Goal: Task Accomplishment & Management: Use online tool/utility

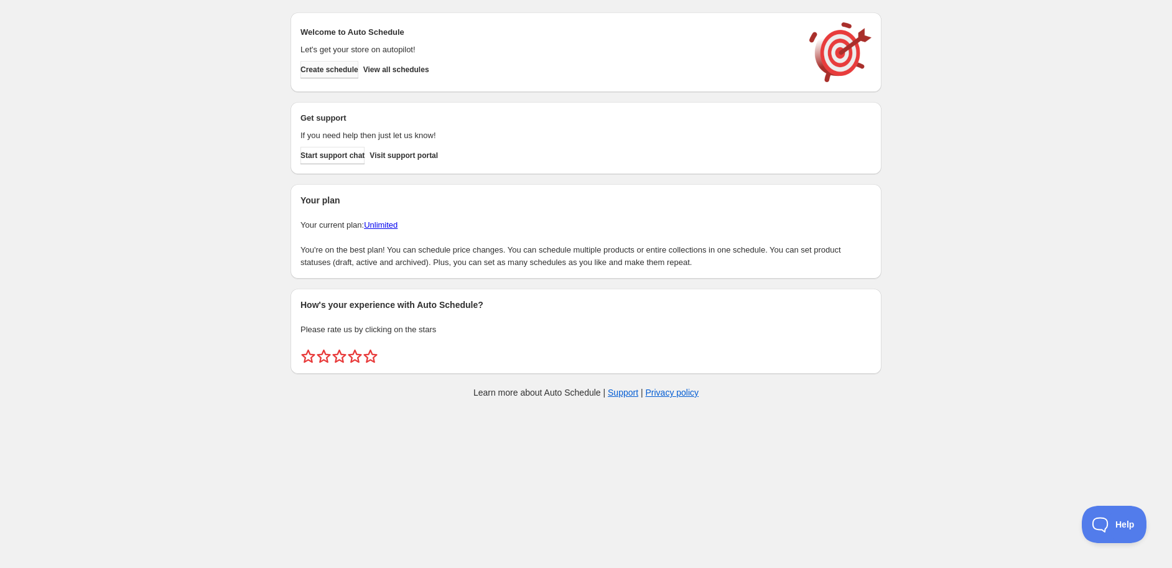
drag, startPoint x: 334, startPoint y: 47, endPoint x: 329, endPoint y: 68, distance: 21.7
click at [334, 47] on p "Let's get your store on autopilot!" at bounding box center [549, 50] width 497 height 12
click at [329, 77] on button "Create schedule" at bounding box center [330, 69] width 58 height 17
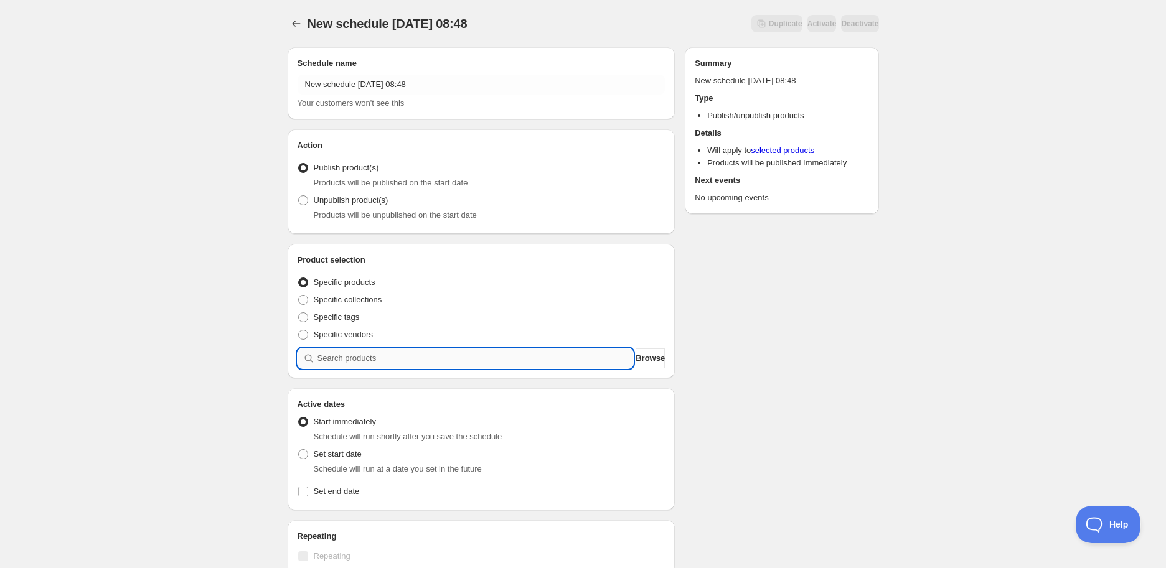
drag, startPoint x: 600, startPoint y: 362, endPoint x: 626, endPoint y: 342, distance: 32.9
click at [600, 362] on input "search" at bounding box center [475, 358] width 316 height 20
paste input "STK000943"
type input "STK000943"
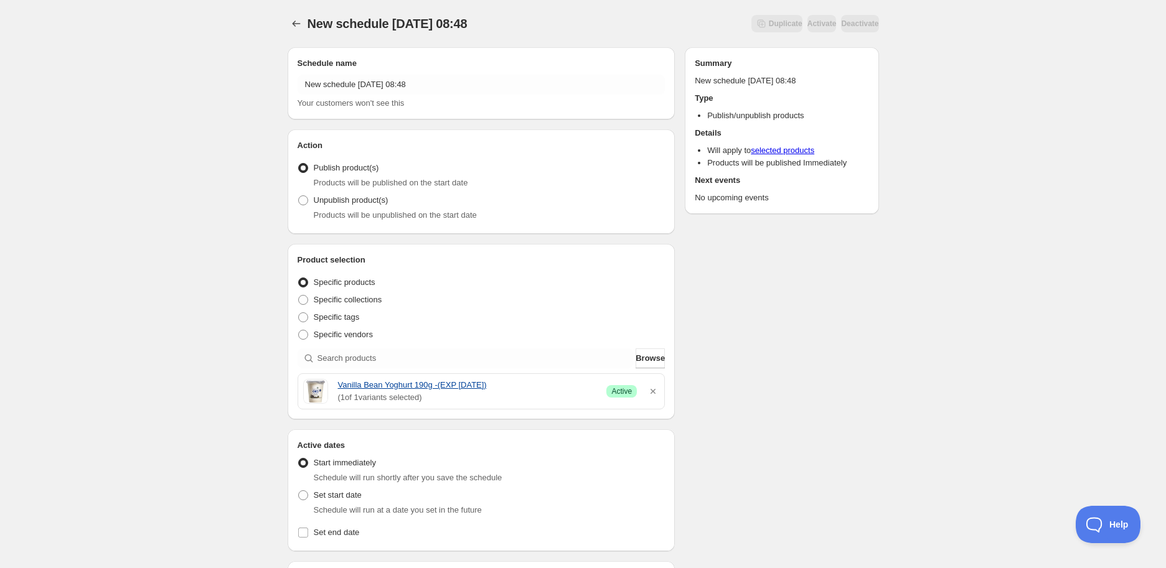
drag, startPoint x: 334, startPoint y: 383, endPoint x: 512, endPoint y: 386, distance: 178.6
click at [512, 386] on div "Vanilla Bean Yoghurt 190g -(EXP [DATE]) ( 1 of 1 variants selected) Success Act…" at bounding box center [481, 391] width 357 height 25
copy link "Vanilla Bean Yoghurt 190g -(EXP [DATE])"
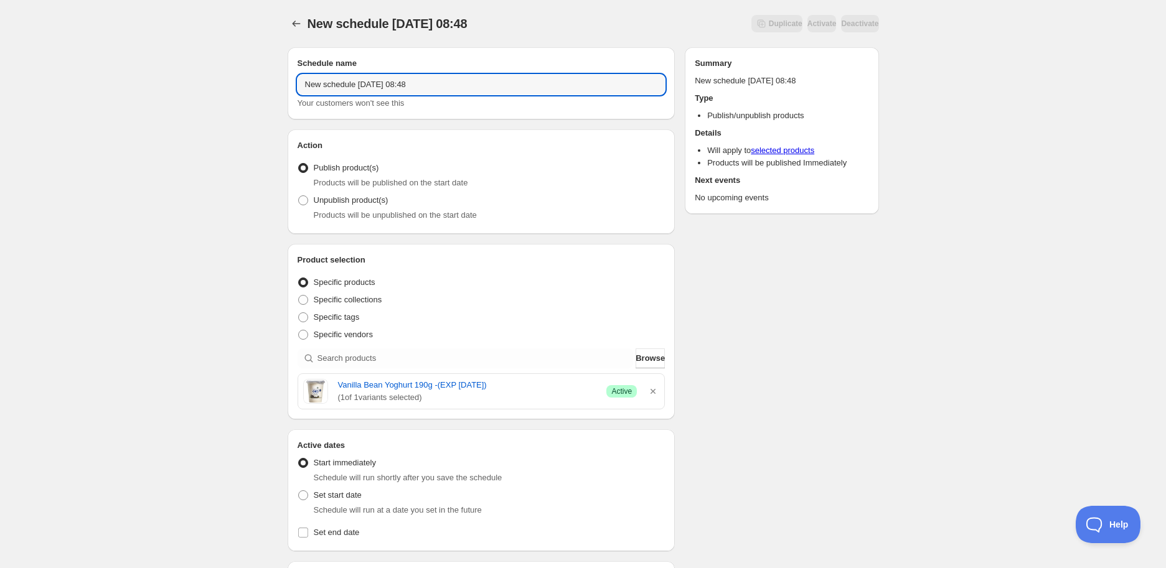
drag, startPoint x: 456, startPoint y: 82, endPoint x: 60, endPoint y: 60, distance: 396.4
click at [60, 60] on div "New schedule [DATE] 08:48. This page is ready New schedule [DATE] 08:48 Duplica…" at bounding box center [583, 494] width 1166 height 989
type input "V"
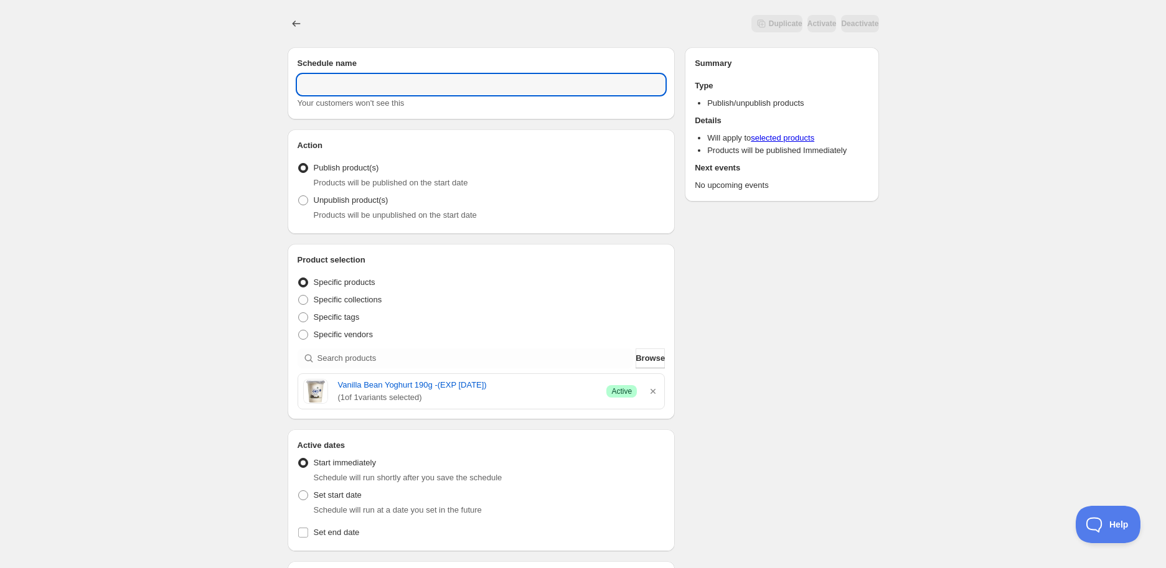
paste input "Vanilla Bean Yoghurt 190g -(EXP [DATE])"
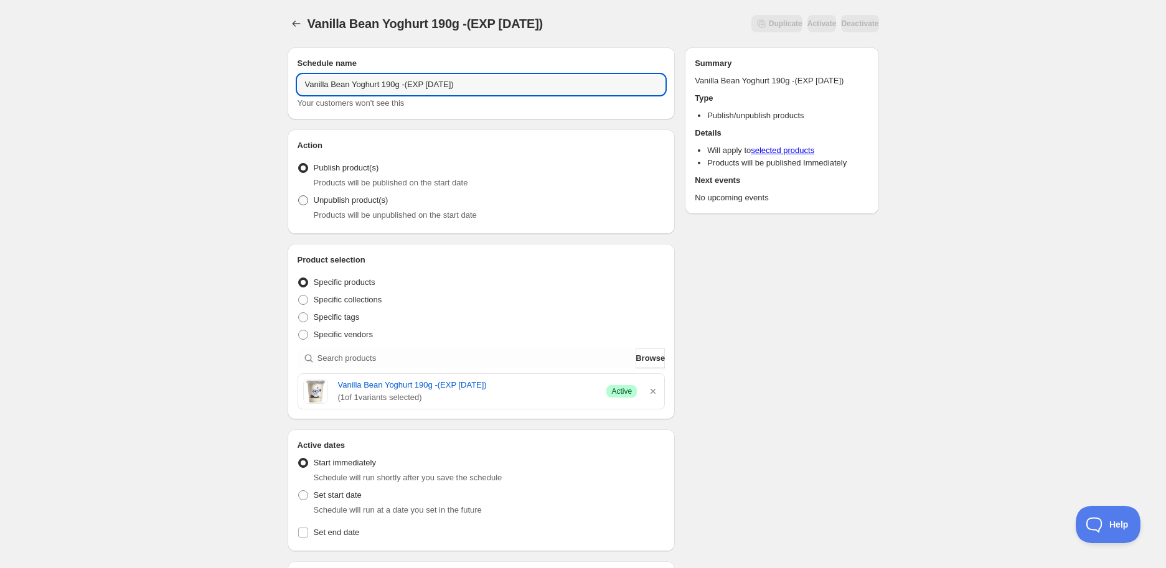
type input "Vanilla Bean Yoghurt 190g -(EXP [DATE])"
click at [310, 200] on label "Unpublish product(s)" at bounding box center [342, 200] width 91 height 17
click at [299, 196] on input "Unpublish product(s)" at bounding box center [298, 195] width 1 height 1
radio input "true"
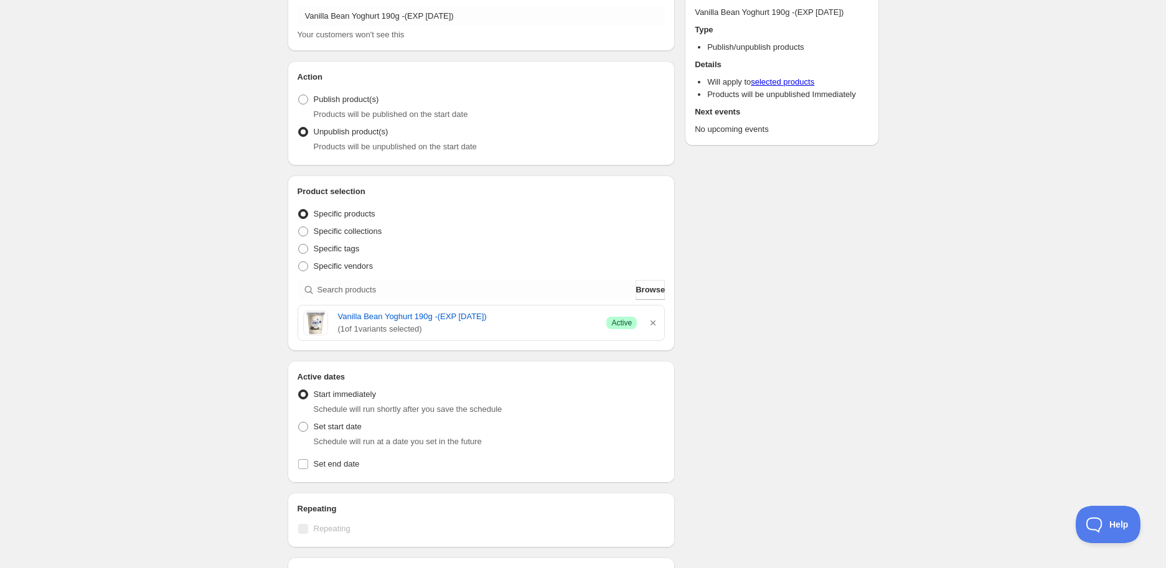
scroll to position [207, 0]
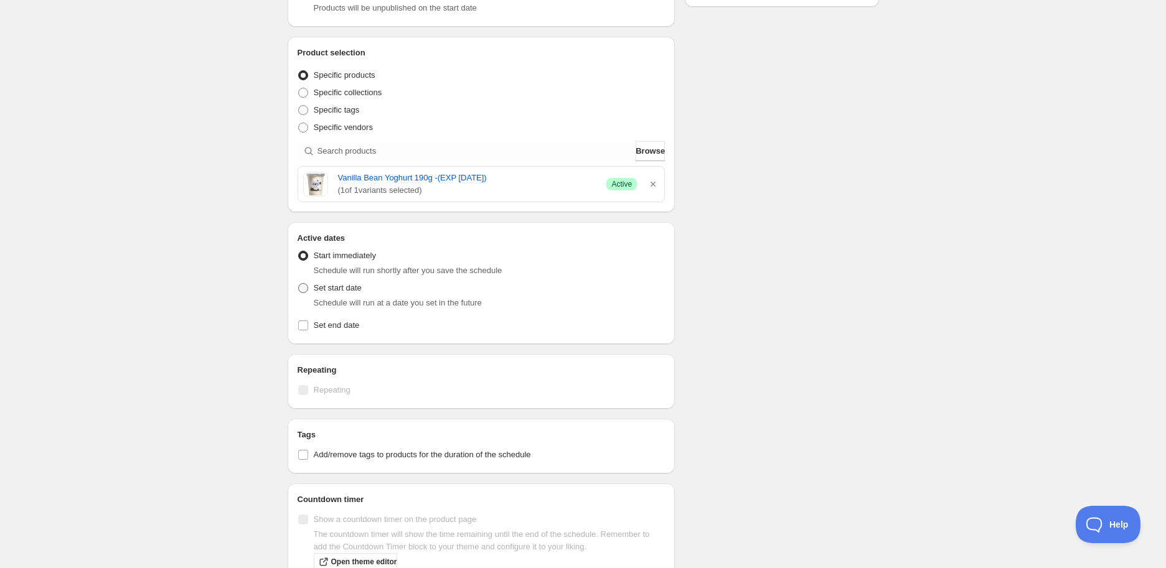
click at [347, 292] on span "Set start date" at bounding box center [338, 287] width 48 height 9
click at [299, 284] on input "Set start date" at bounding box center [298, 283] width 1 height 1
radio input "true"
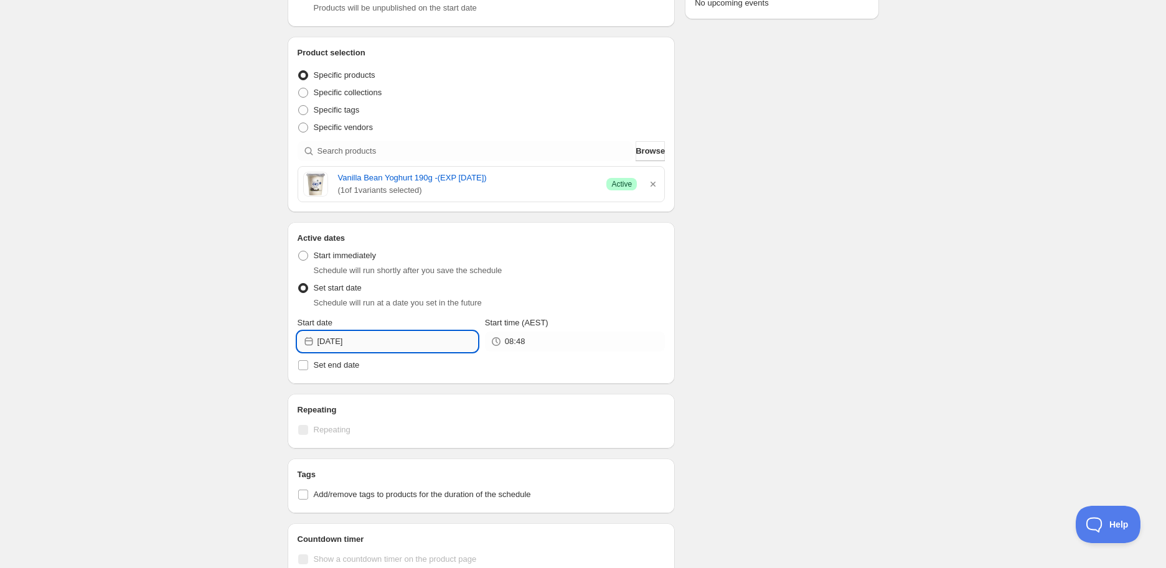
click at [432, 335] on input "[DATE]" at bounding box center [397, 342] width 160 height 20
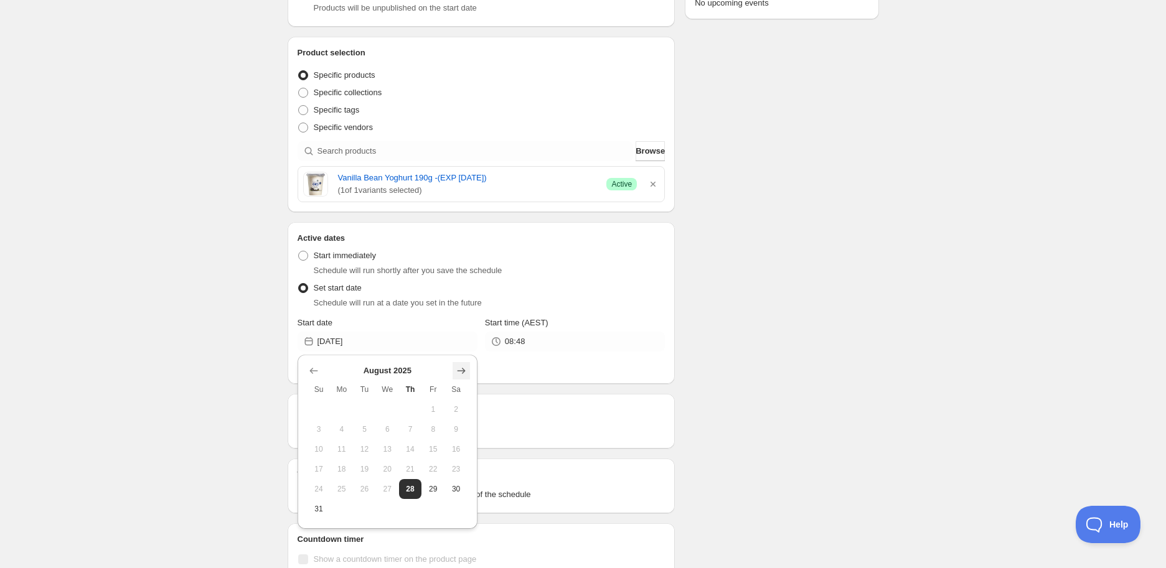
click at [455, 373] on icon "Show next month, September 2025" at bounding box center [461, 371] width 12 height 12
click at [369, 405] on span "2" at bounding box center [364, 409] width 13 height 10
type input "[DATE]"
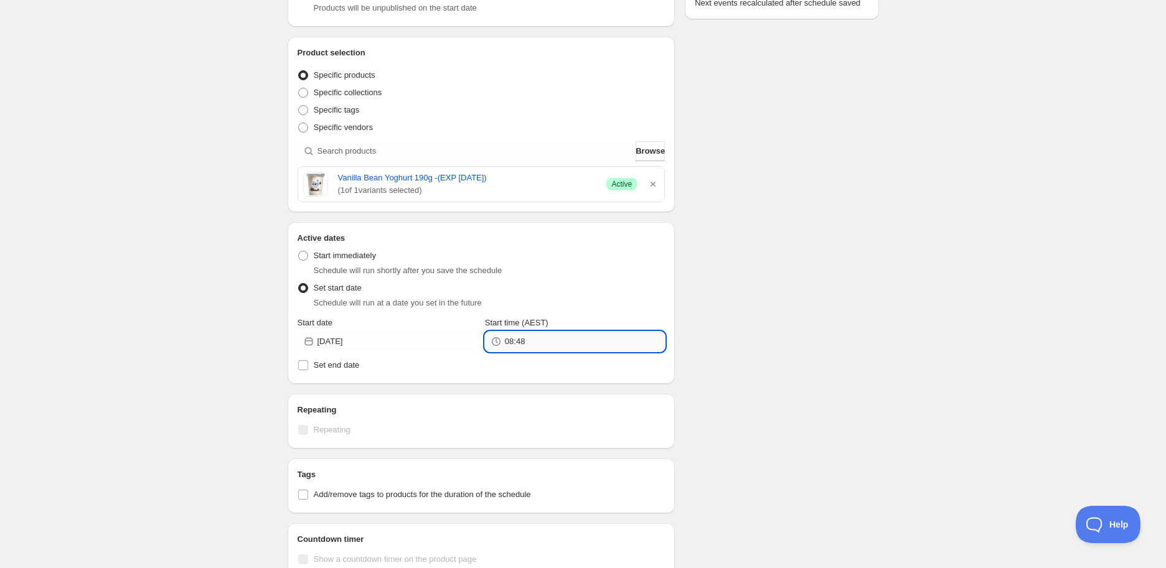
click at [525, 344] on input "08:48" at bounding box center [585, 342] width 160 height 20
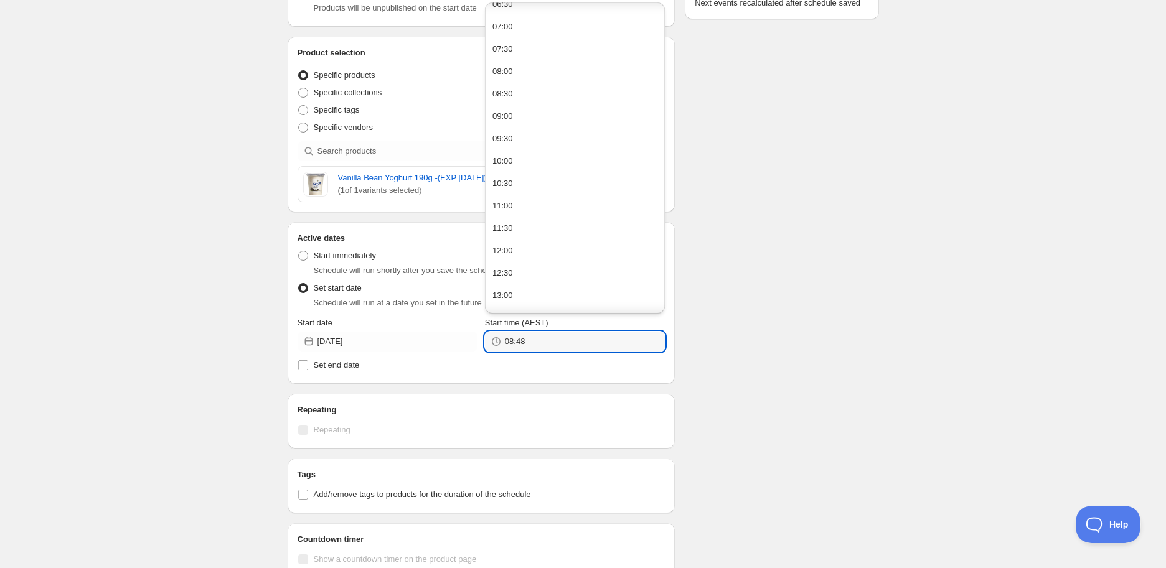
scroll to position [484, 0]
click at [524, 156] on button "14:00" at bounding box center [575, 160] width 172 height 20
type input "14:00"
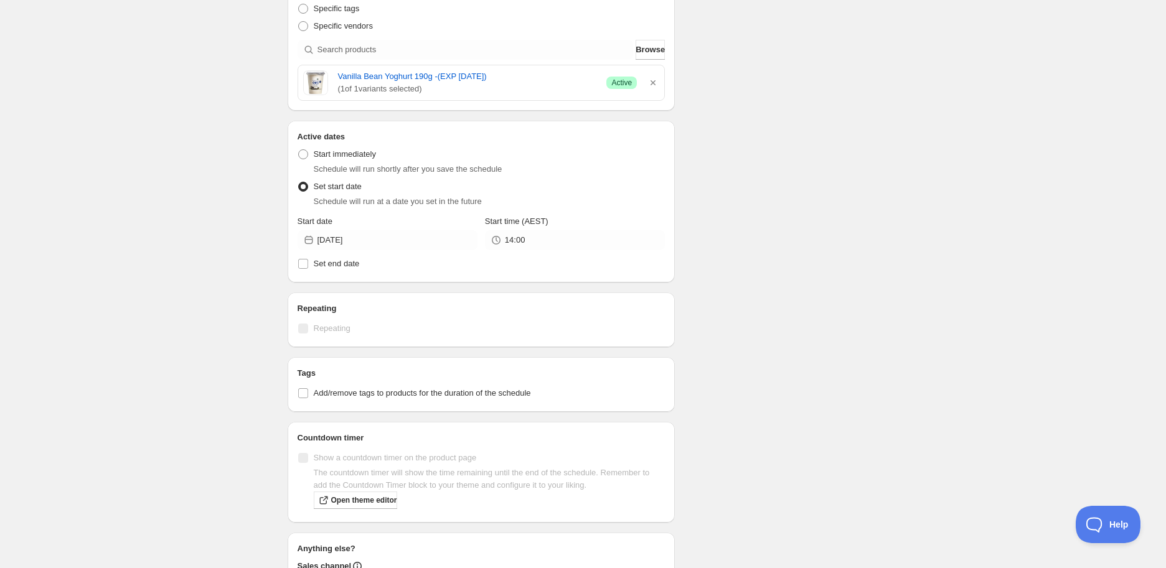
scroll to position [456, 0]
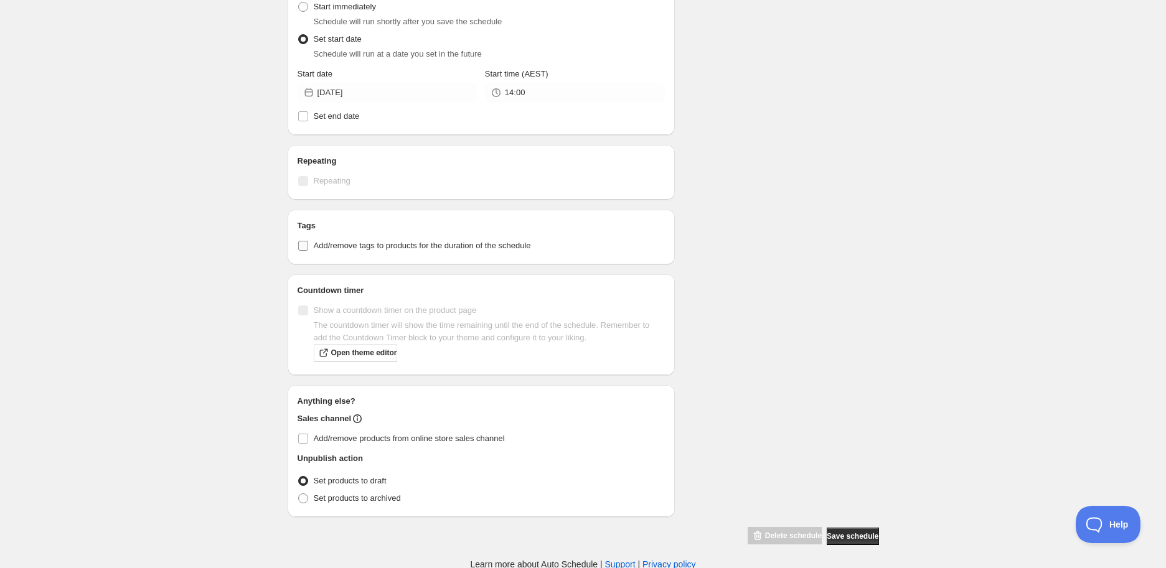
click at [363, 237] on label "Add/remove tags to products for the duration of the schedule" at bounding box center [481, 245] width 368 height 17
click at [308, 241] on input "Add/remove tags to products for the duration of the schedule" at bounding box center [303, 246] width 10 height 10
checkbox input "true"
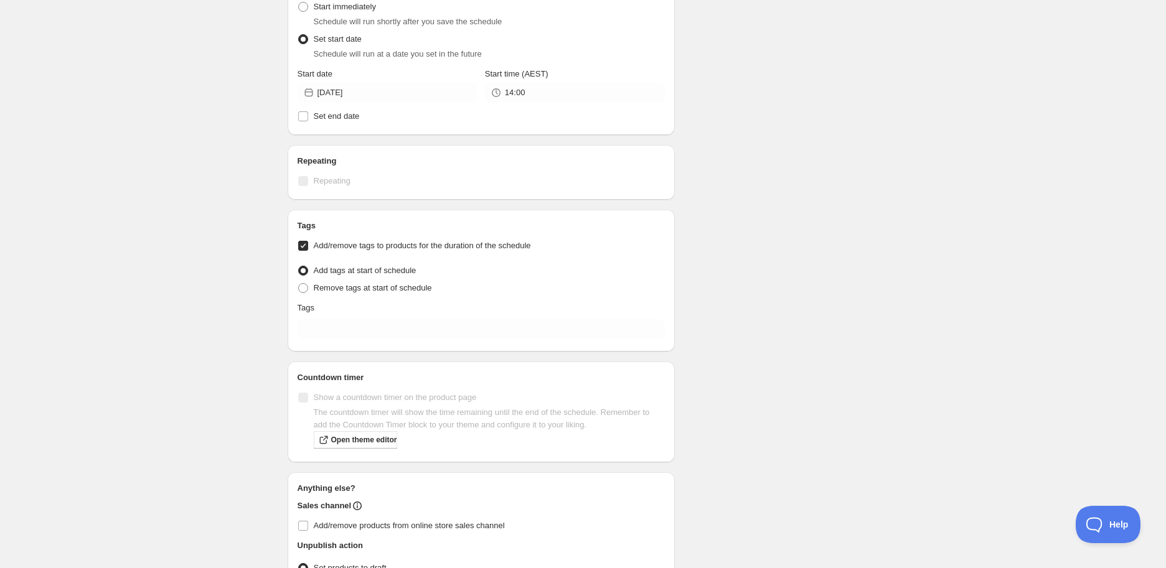
click at [339, 313] on div "Tags" at bounding box center [481, 308] width 368 height 12
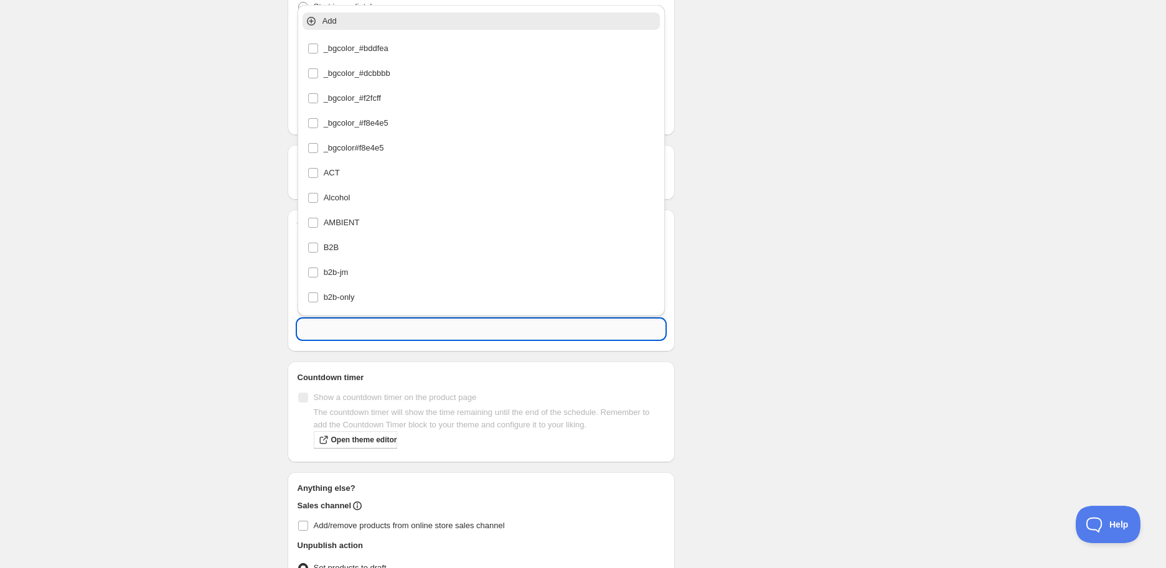
click at [337, 327] on input "text" at bounding box center [481, 329] width 368 height 20
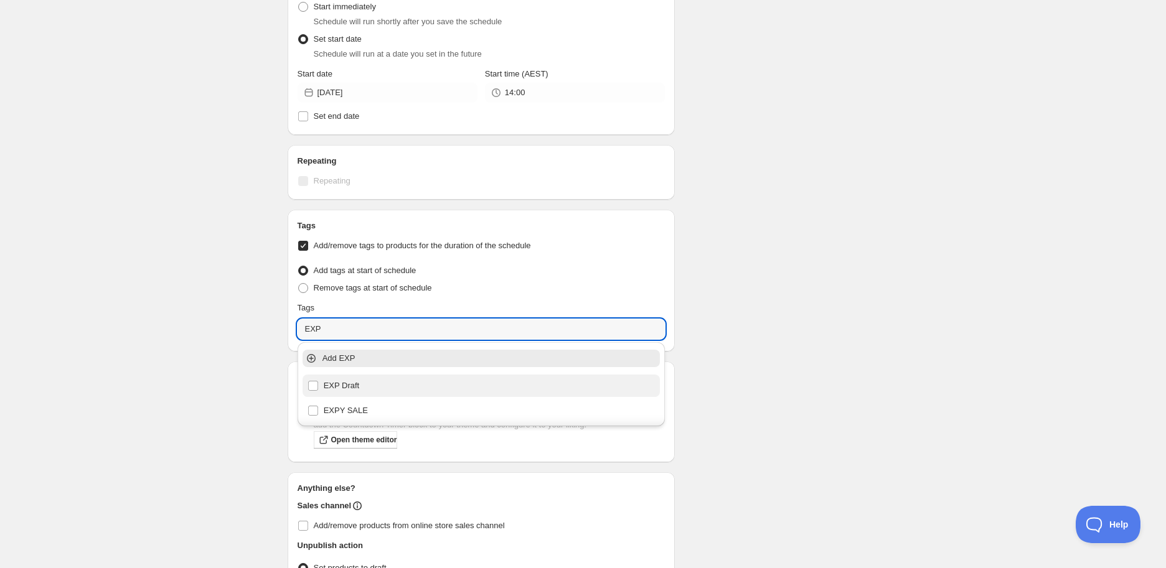
click at [386, 381] on div "EXP Draft" at bounding box center [481, 385] width 348 height 17
type input "EXP Draft"
checkbox input "true"
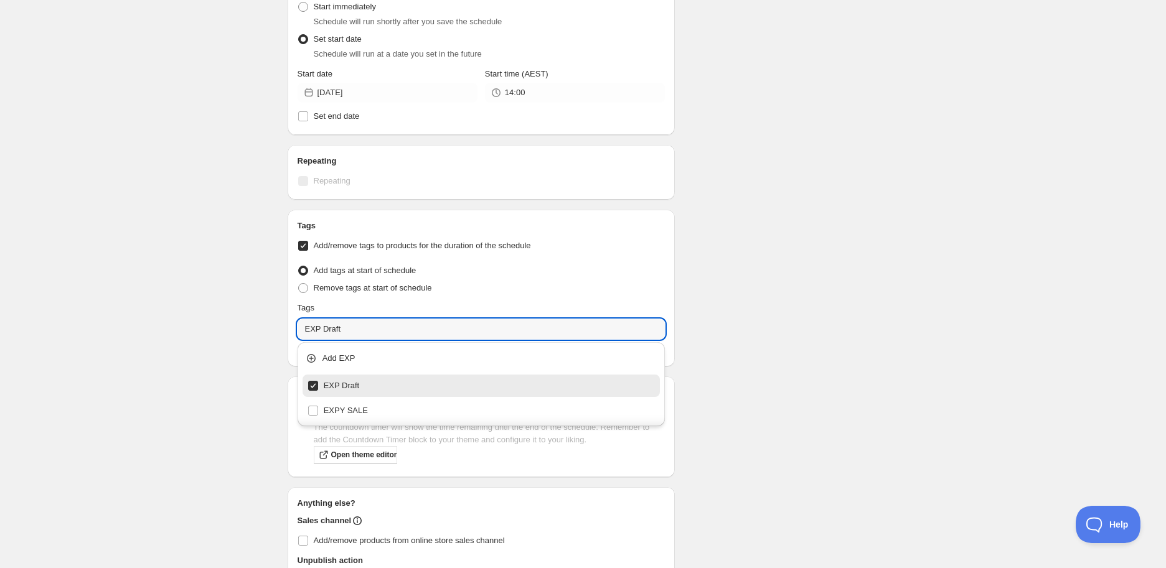
type input "EXP Draft"
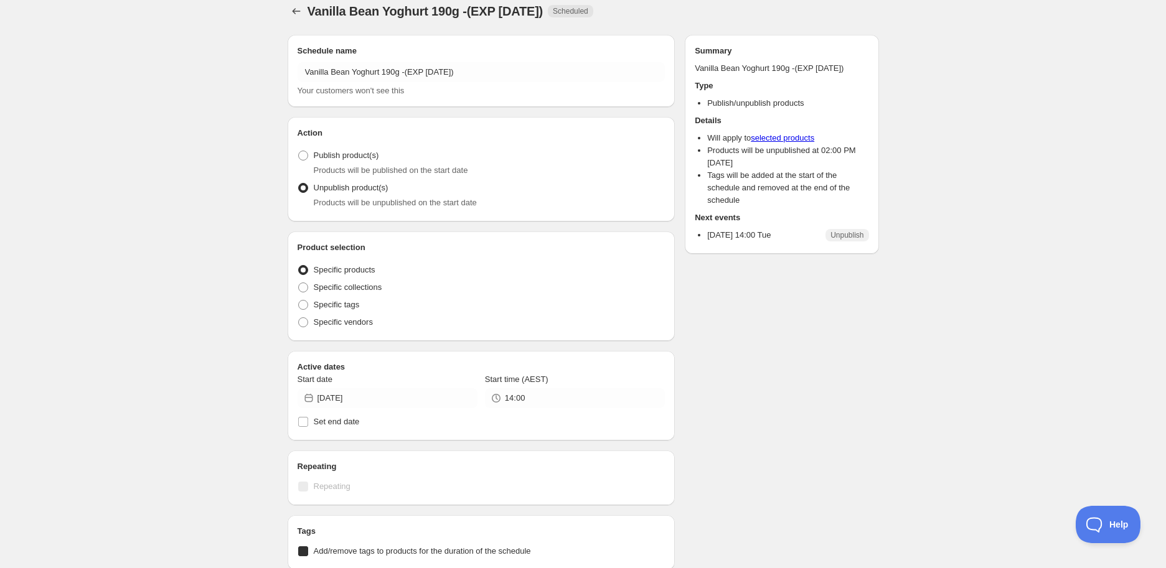
radio input "true"
checkbox input "true"
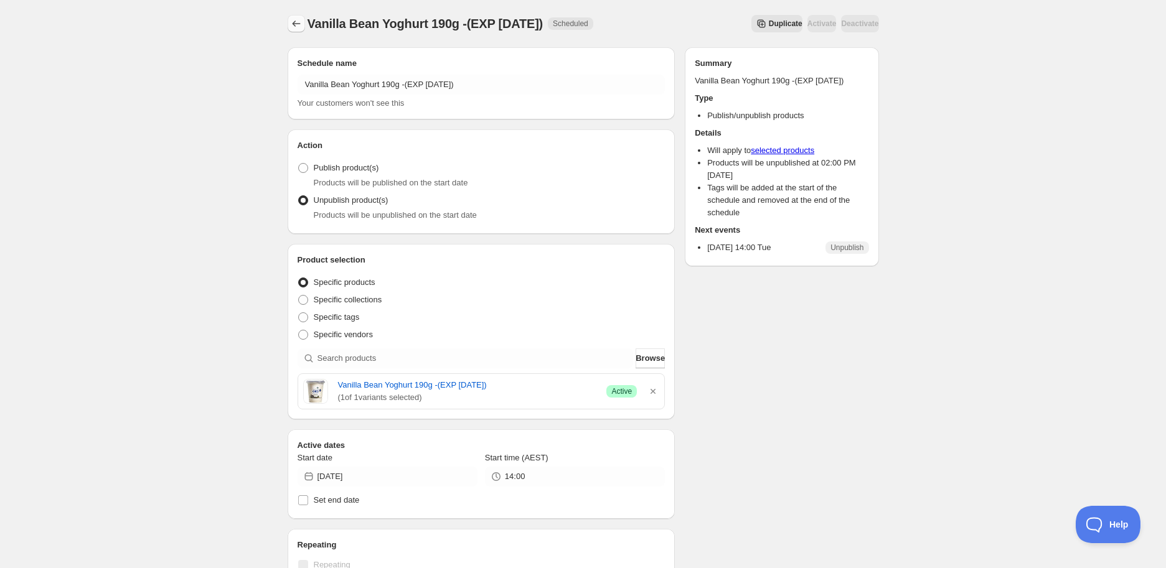
click at [301, 24] on icon "Schedules" at bounding box center [296, 23] width 12 height 12
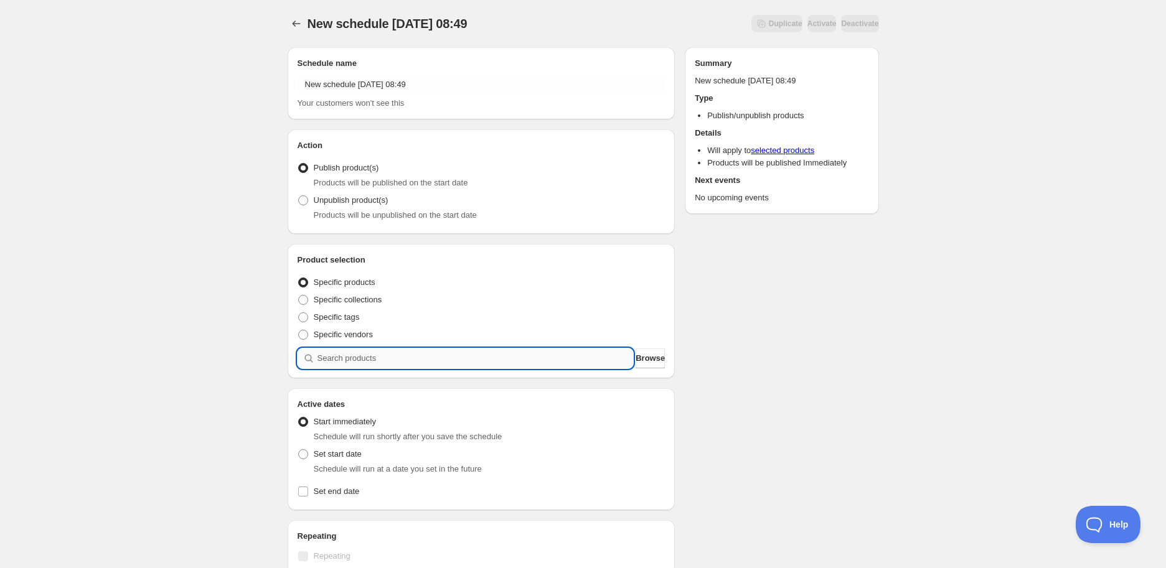
click at [352, 360] on input "search" at bounding box center [475, 358] width 316 height 20
paste input "search"
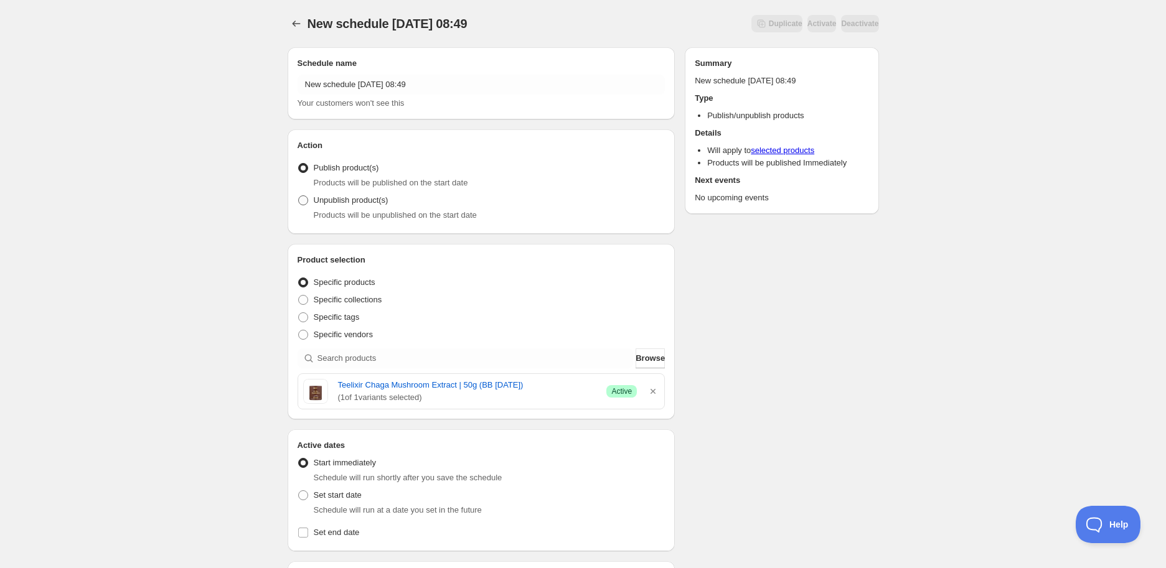
click at [364, 198] on span "Unpublish product(s)" at bounding box center [351, 199] width 75 height 9
click at [299, 196] on input "Unpublish product(s)" at bounding box center [298, 195] width 1 height 1
radio input "true"
click at [346, 505] on span "Schedule will run at a date you set in the future" at bounding box center [398, 509] width 168 height 9
click at [324, 494] on span "Set start date" at bounding box center [338, 494] width 48 height 9
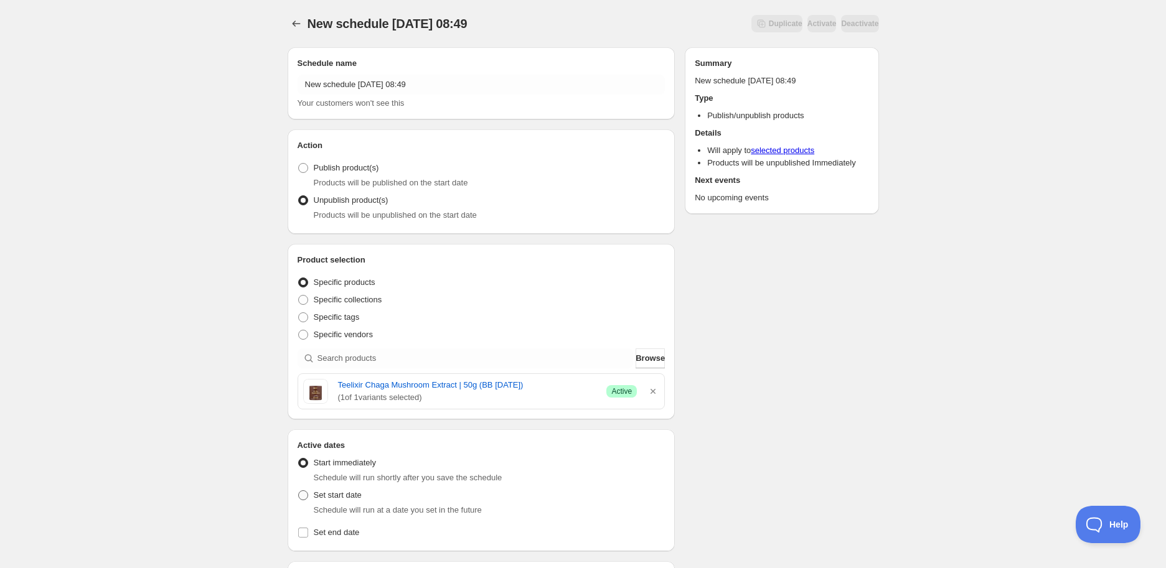
click at [299, 491] on input "Set start date" at bounding box center [298, 490] width 1 height 1
radio input "true"
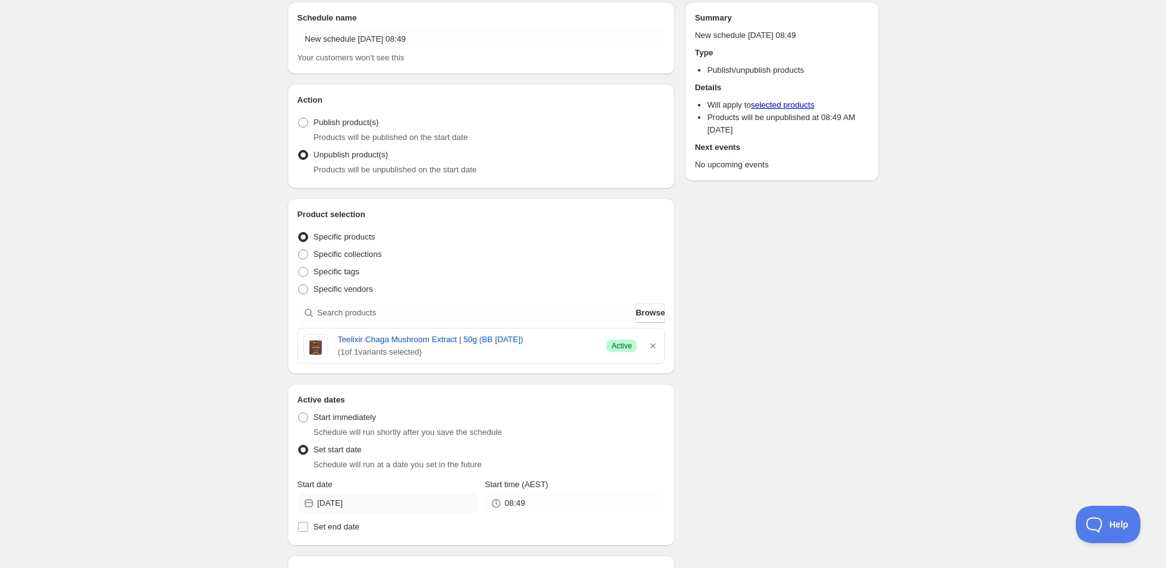
scroll to position [69, 0]
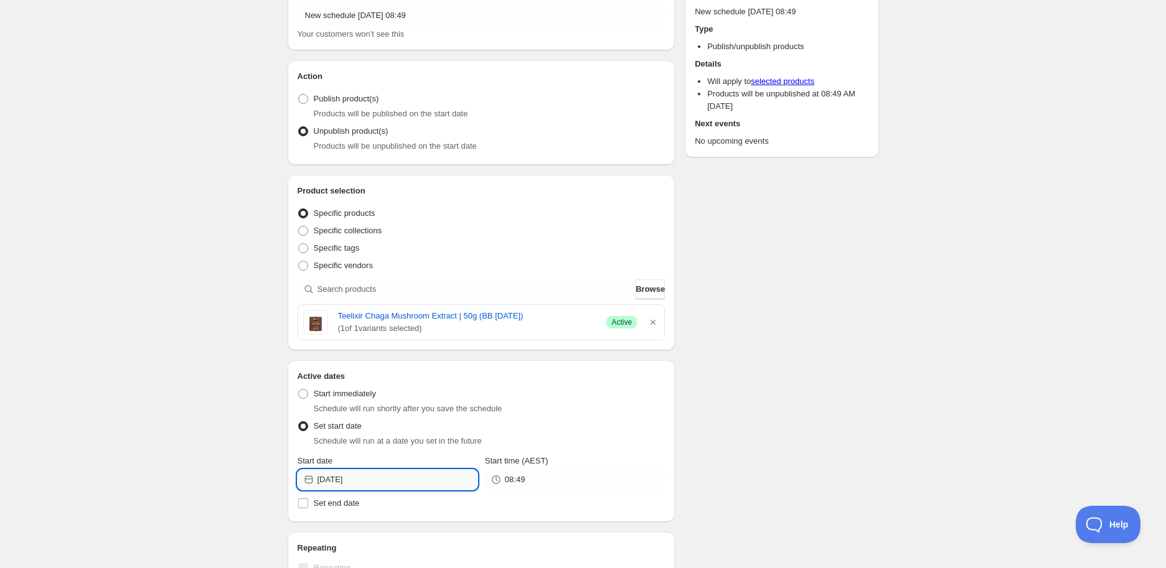
click at [393, 470] on input "[DATE]" at bounding box center [397, 480] width 160 height 20
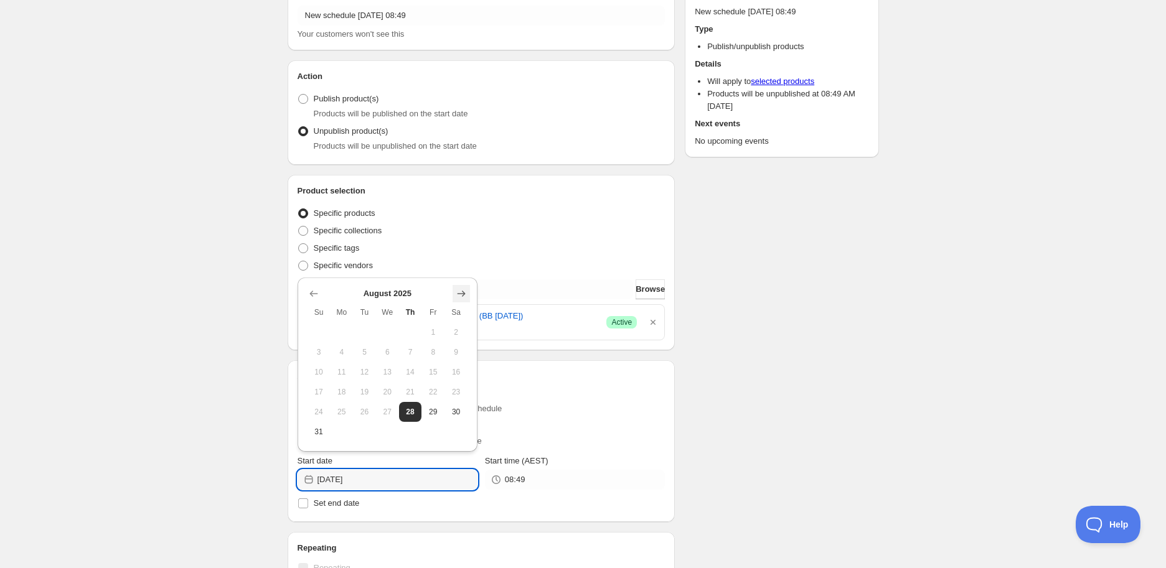
click at [455, 296] on icon "Show next month, September 2025" at bounding box center [461, 294] width 12 height 12
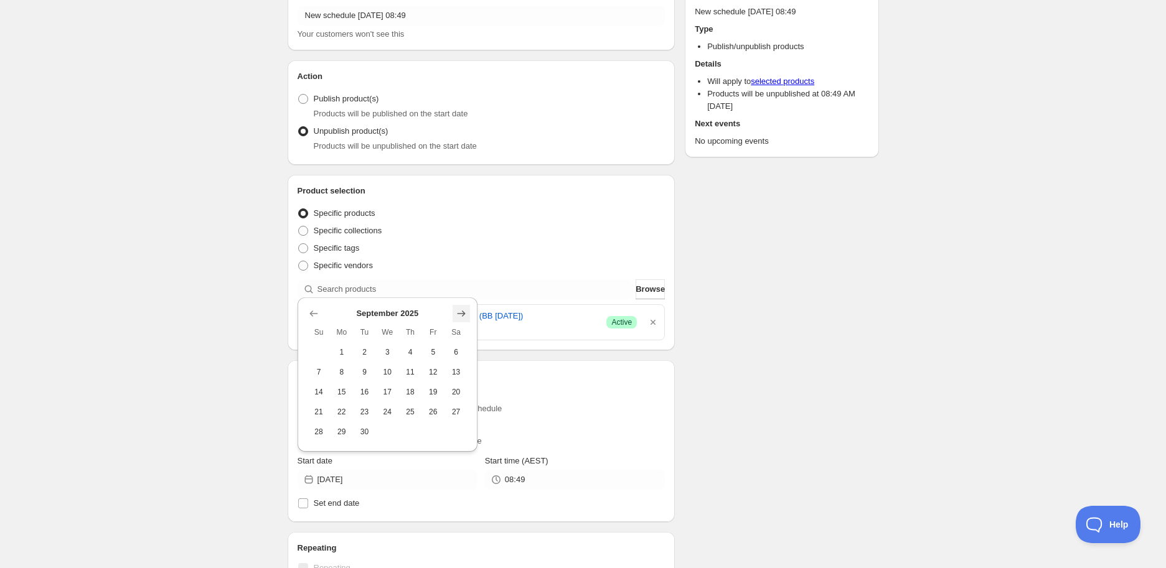
click at [465, 311] on icon "Show next month, October 2025" at bounding box center [461, 313] width 12 height 12
click at [415, 350] on span "2" at bounding box center [410, 352] width 13 height 10
type input "[DATE]"
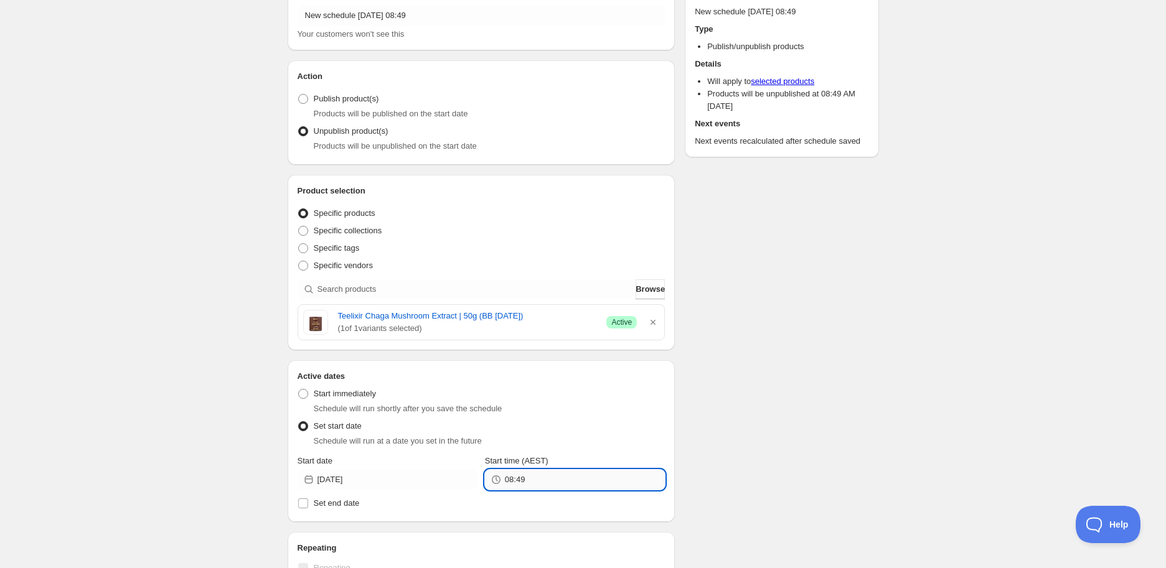
click at [564, 480] on input "08:49" at bounding box center [585, 480] width 160 height 20
click at [529, 372] on button "14:00" at bounding box center [575, 367] width 172 height 20
type input "14:00"
click at [755, 388] on div "Schedule name New schedule [DATE] 08:49 Your customers won't see this Action Ac…" at bounding box center [578, 450] width 601 height 965
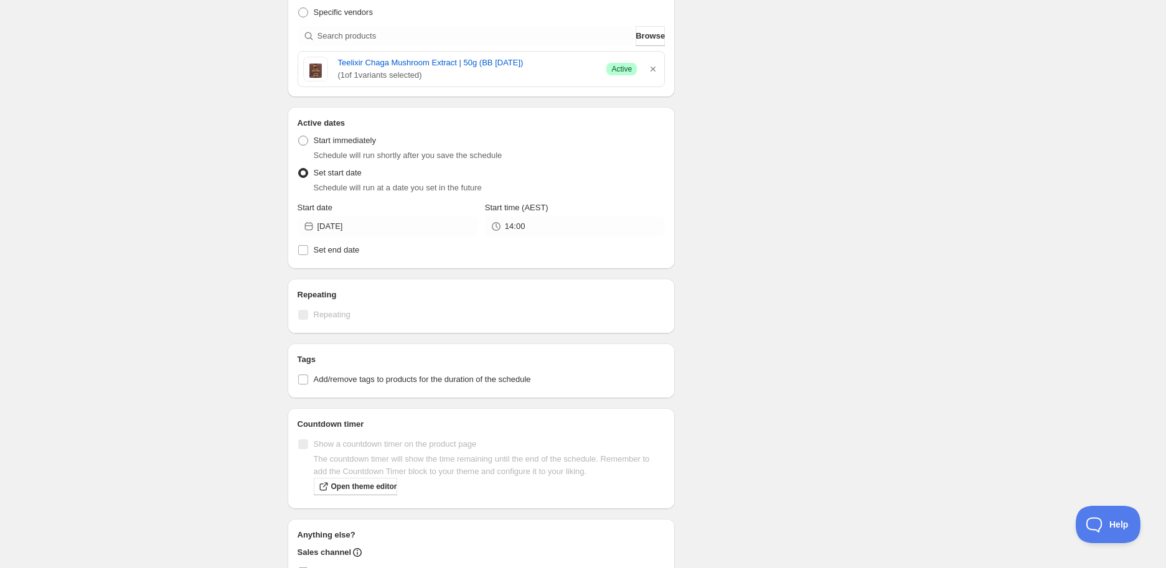
scroll to position [345, 0]
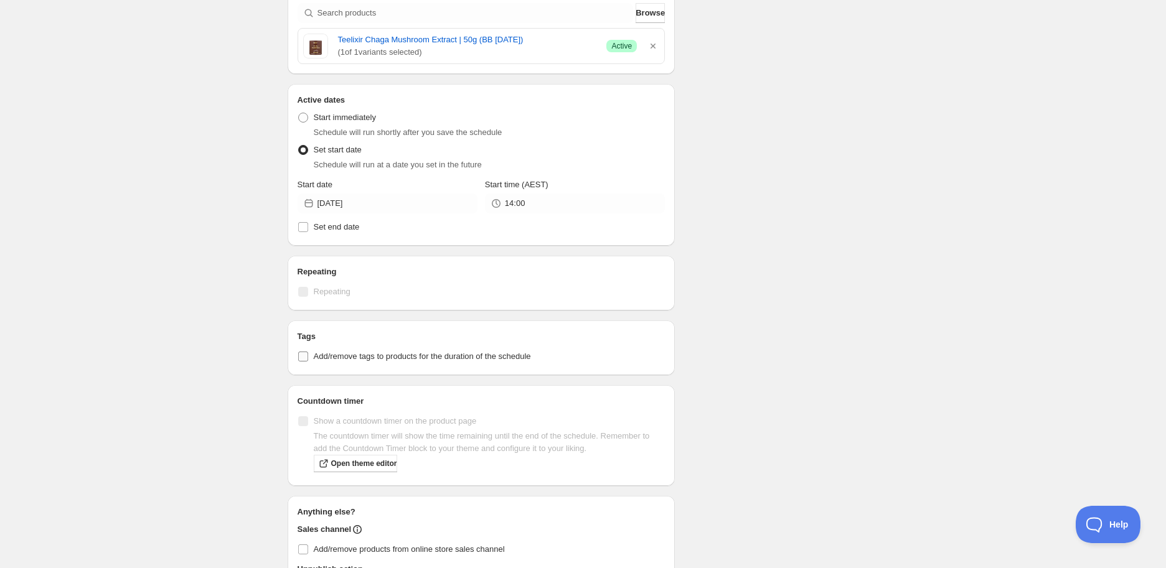
click at [332, 357] on span "Add/remove tags to products for the duration of the schedule" at bounding box center [422, 356] width 217 height 9
click at [308, 357] on input "Add/remove tags to products for the duration of the schedule" at bounding box center [303, 357] width 10 height 10
checkbox input "true"
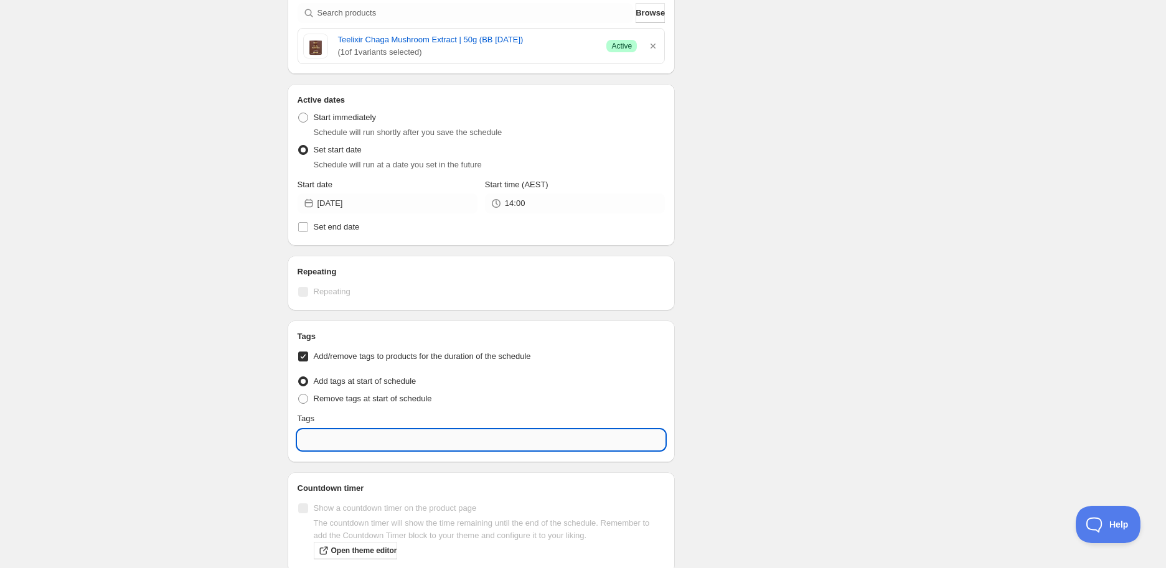
click at [351, 436] on input "text" at bounding box center [481, 440] width 368 height 20
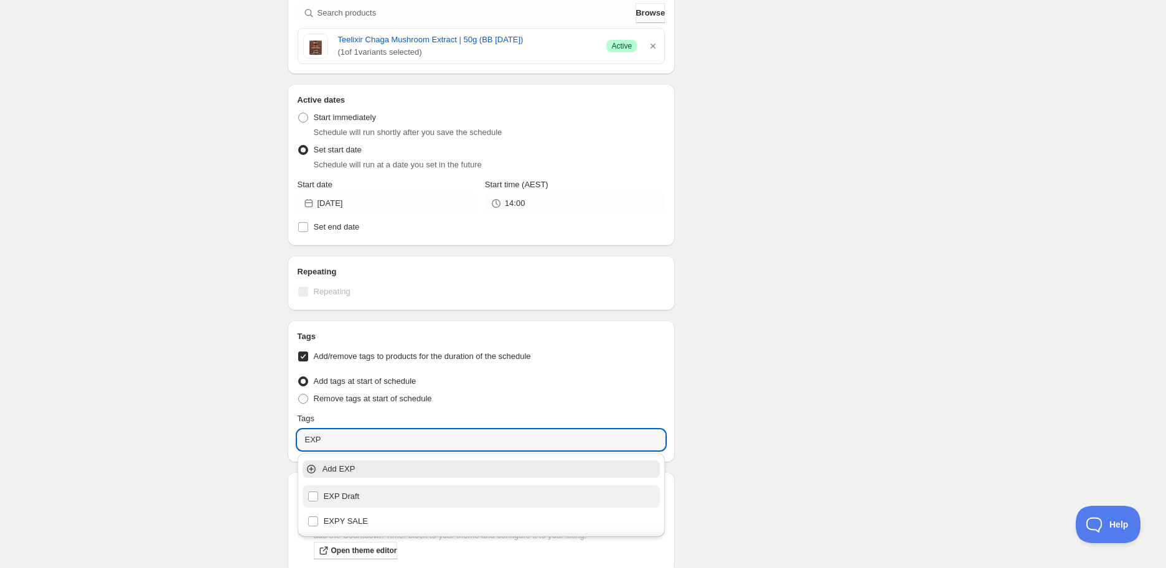
click at [358, 495] on div "EXP Draft" at bounding box center [481, 496] width 348 height 17
type input "EXP Draft"
checkbox input "true"
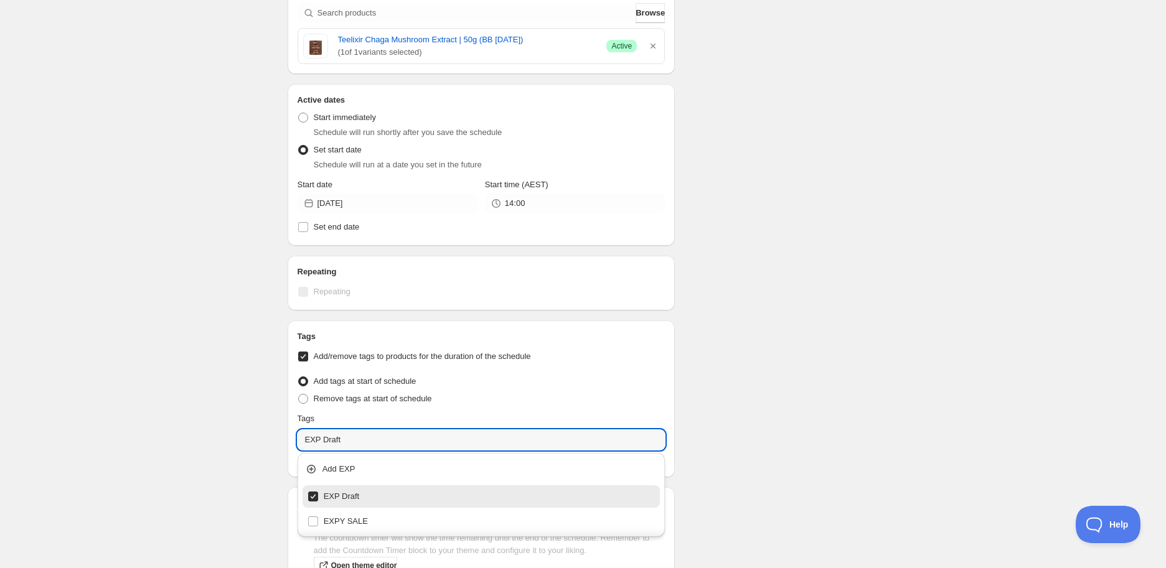
type input "EXP Draft"
click at [859, 380] on div "Schedule name New schedule [DATE] 08:49 Your customers won't see this Action Ac…" at bounding box center [578, 225] width 601 height 1067
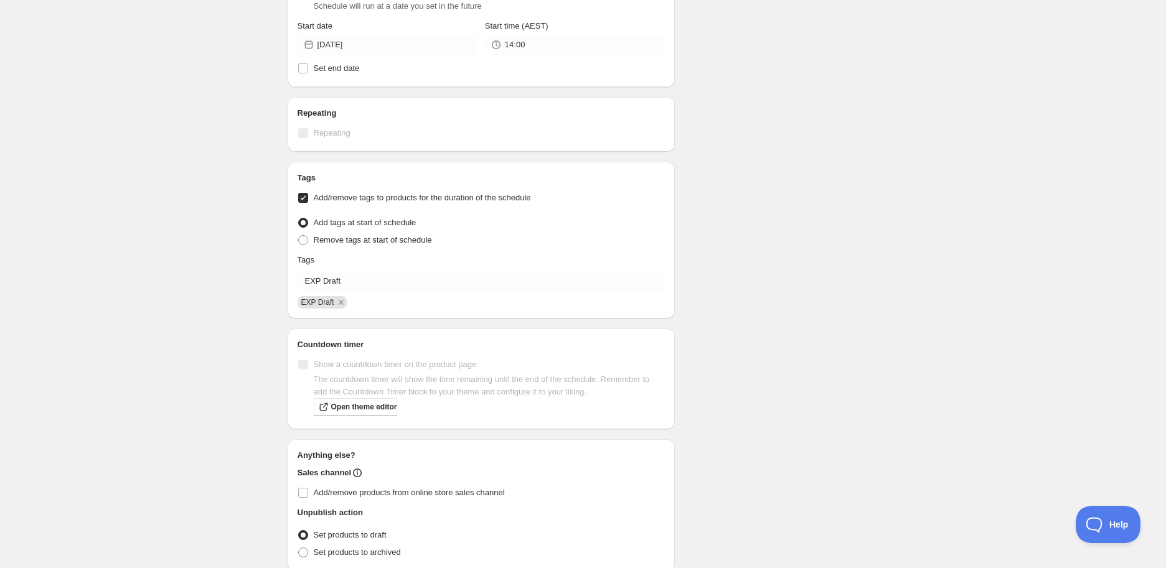
scroll to position [558, 0]
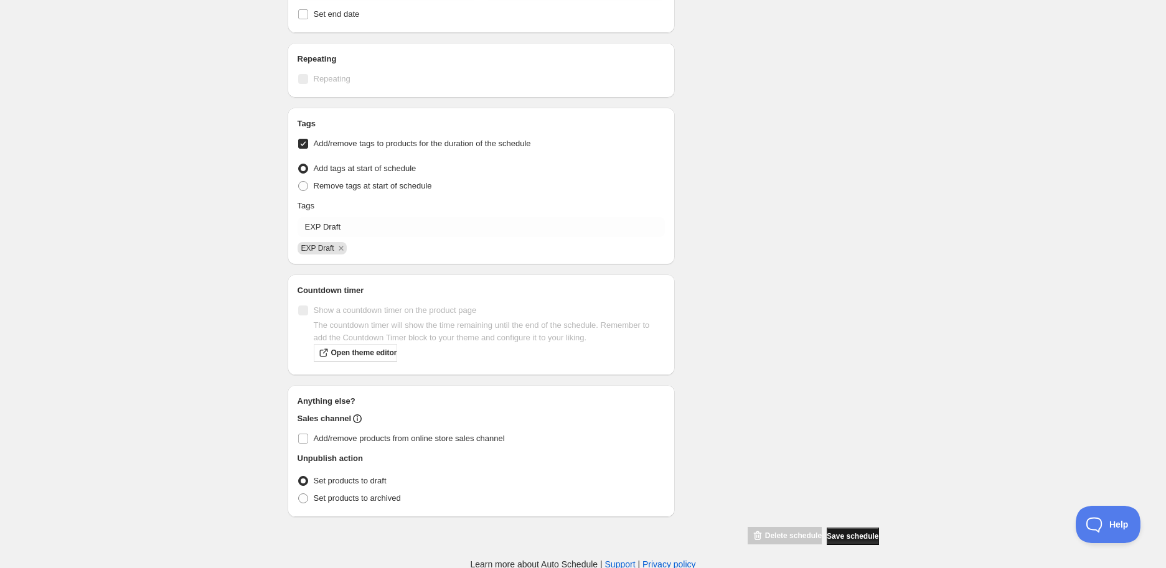
click at [859, 536] on span "Save schedule" at bounding box center [852, 536] width 52 height 10
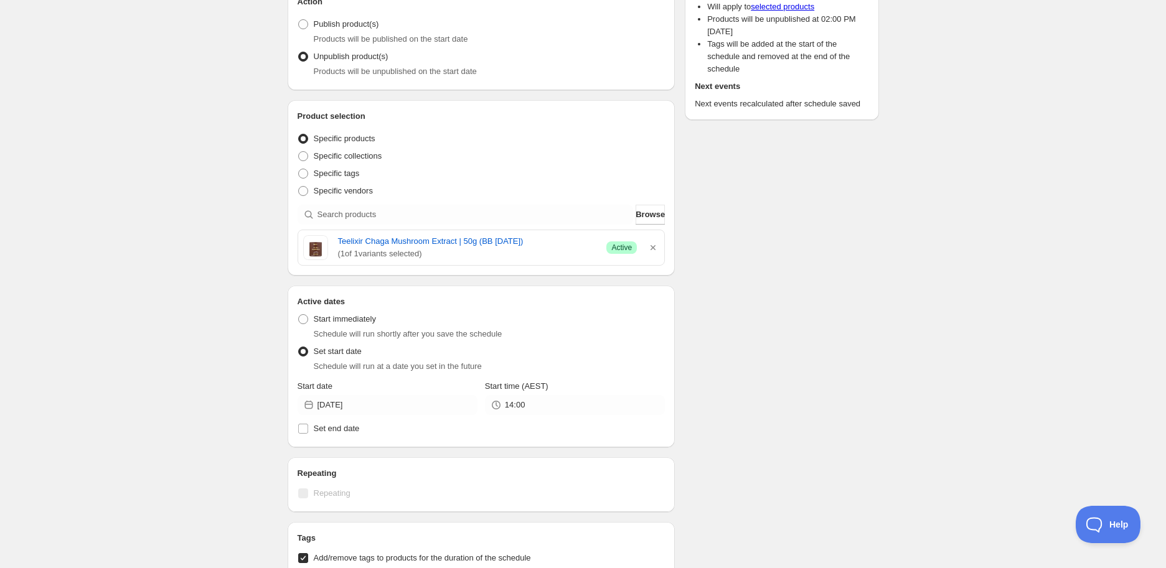
scroll to position [0, 0]
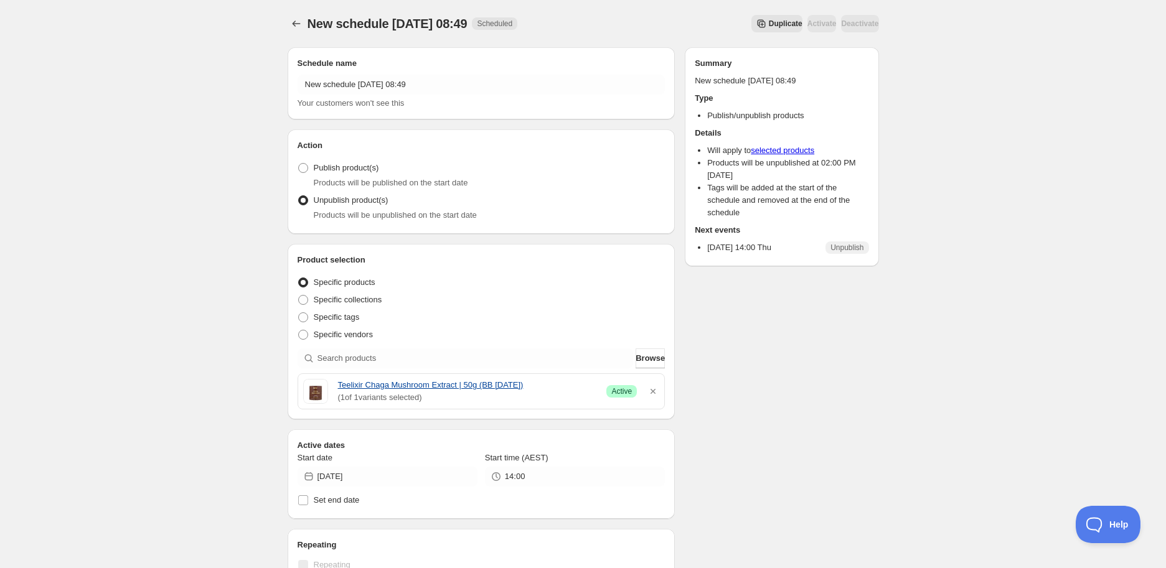
drag, startPoint x: 336, startPoint y: 385, endPoint x: 546, endPoint y: 384, distance: 210.3
click at [546, 384] on div "Teelixir Chaga Mushroom Extract | 50g (BB [DATE]) ( 1 of 1 variants selected) S…" at bounding box center [481, 391] width 357 height 25
copy link "Teelixir Chaga Mushroom Extract | 50g (BB [DATE])"
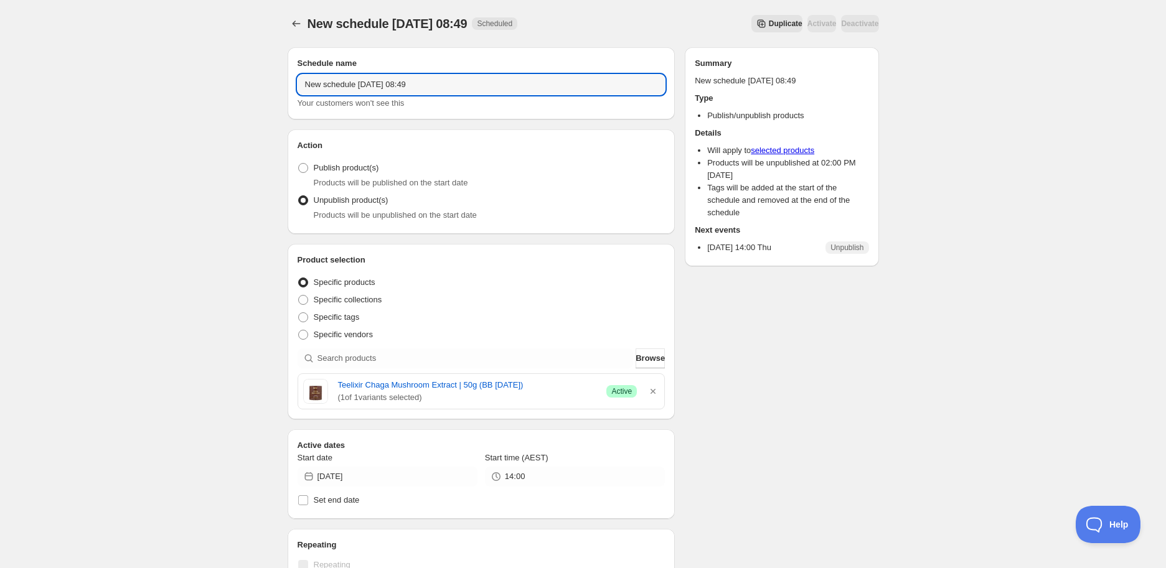
drag, startPoint x: 436, startPoint y: 83, endPoint x: -152, endPoint y: 11, distance: 593.1
click at [0, 11] on html "New schedule [DATE] 08:49. This page is ready New schedule [DATE] 08:49 Schedul…" at bounding box center [583, 284] width 1166 height 568
paste input "Teelixir Chaga Mushroom Extract | 50g (BB [DATE])"
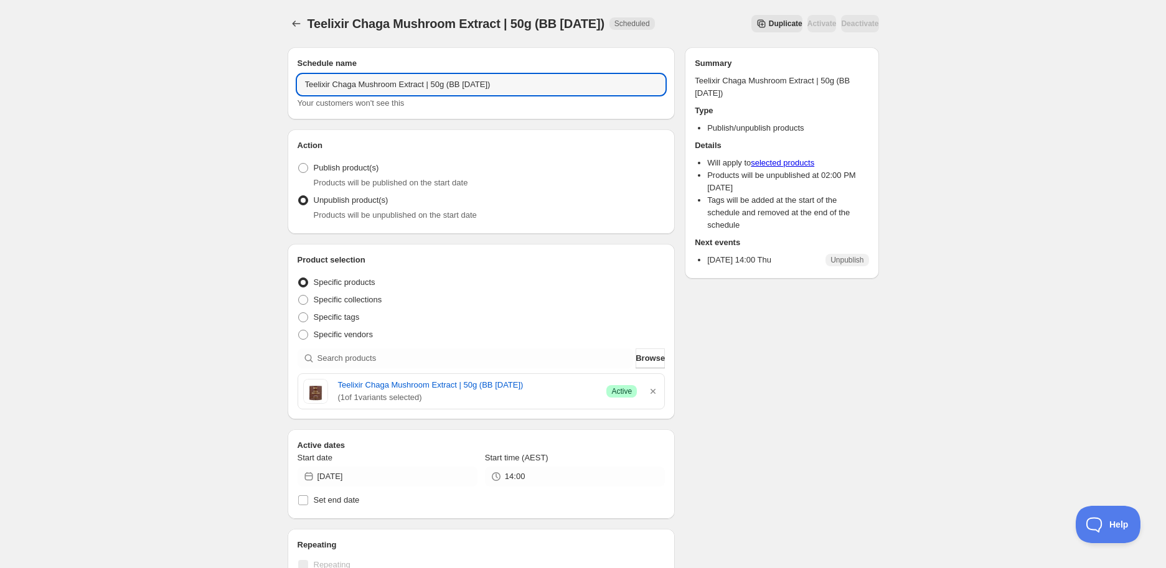
type input "Teelixir Chaga Mushroom Extract | 50g (BB [DATE])"
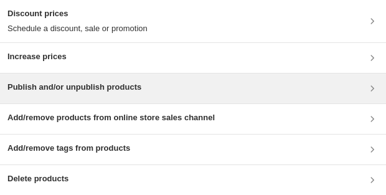
click at [54, 96] on div "Publish and/or unpublish products" at bounding box center [193, 88] width 386 height 30
click at [183, 93] on div "Publish and/or unpublish products" at bounding box center [192, 88] width 371 height 15
